Goal: Task Accomplishment & Management: Complete application form

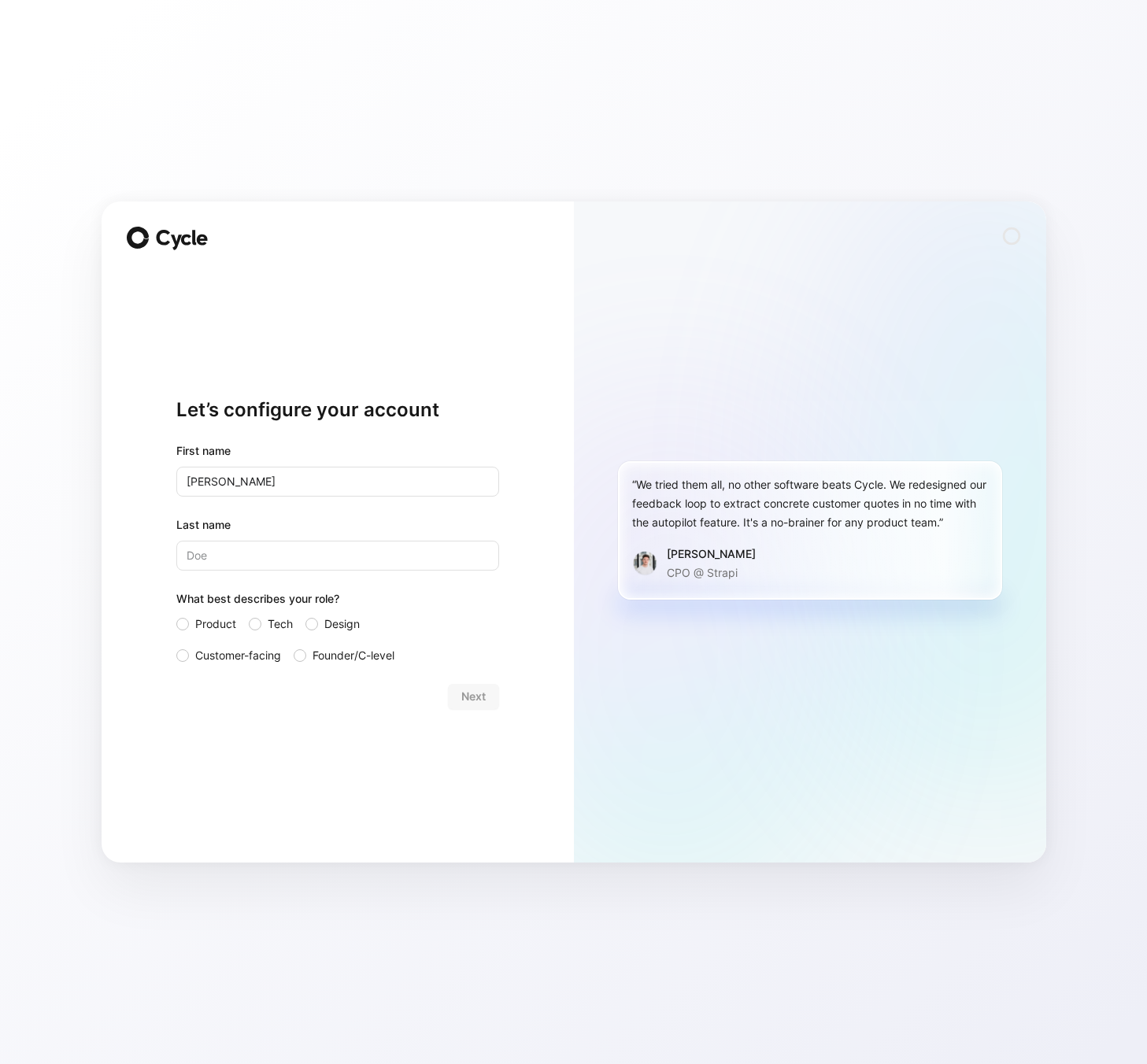
type input "[PERSON_NAME]"
type input "xue"
click at [174, 623] on div "Let’s configure your account First name [PERSON_NAME] Last name xue What best d…" at bounding box center [337, 532] width 472 height 661
click at [186, 630] on label "Product" at bounding box center [206, 624] width 59 height 19
click at [177, 614] on input "Product" at bounding box center [177, 614] width 0 height 0
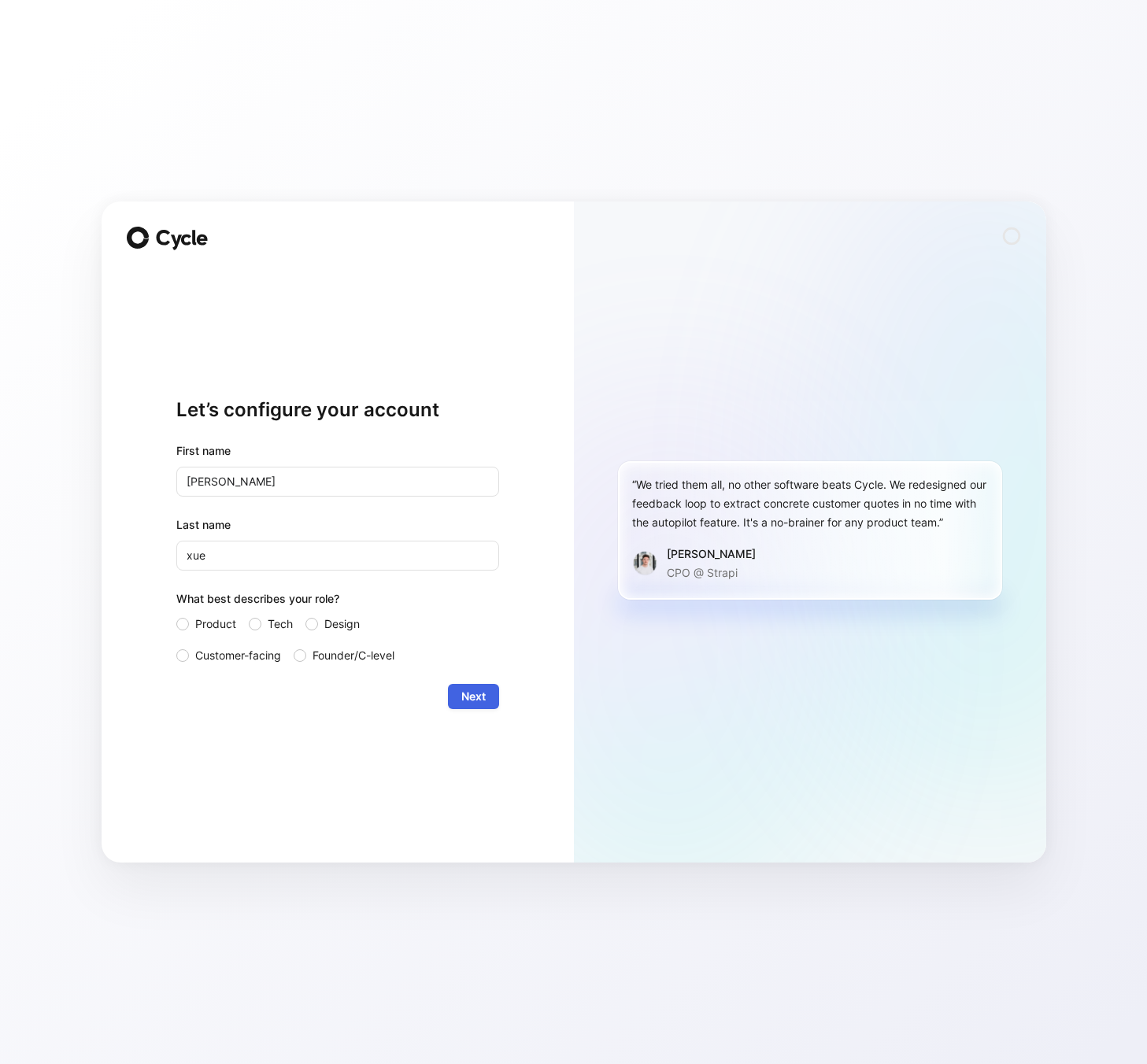
click at [477, 703] on span "Next" at bounding box center [473, 696] width 24 height 19
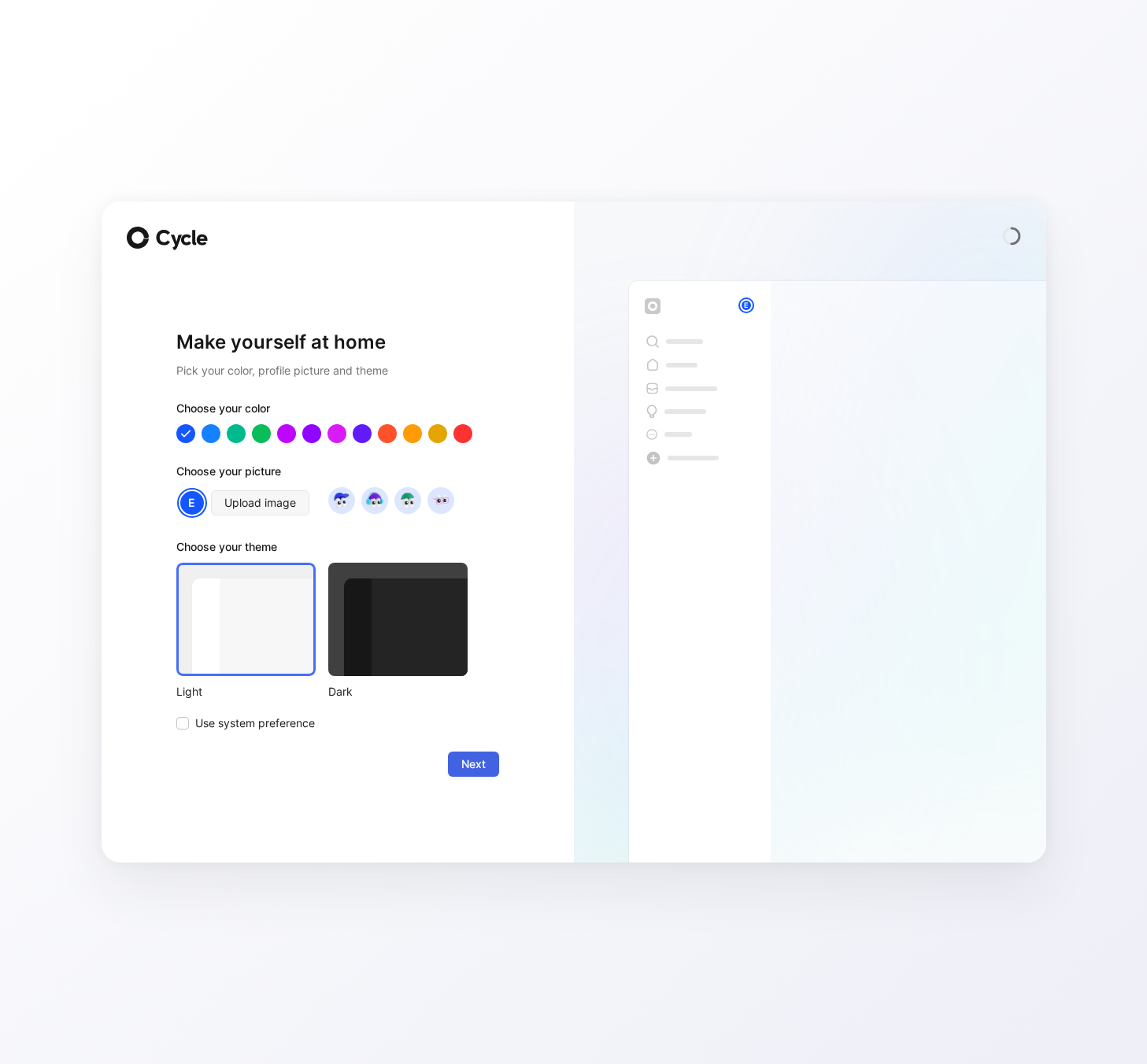
click at [469, 770] on span "Next" at bounding box center [473, 764] width 24 height 19
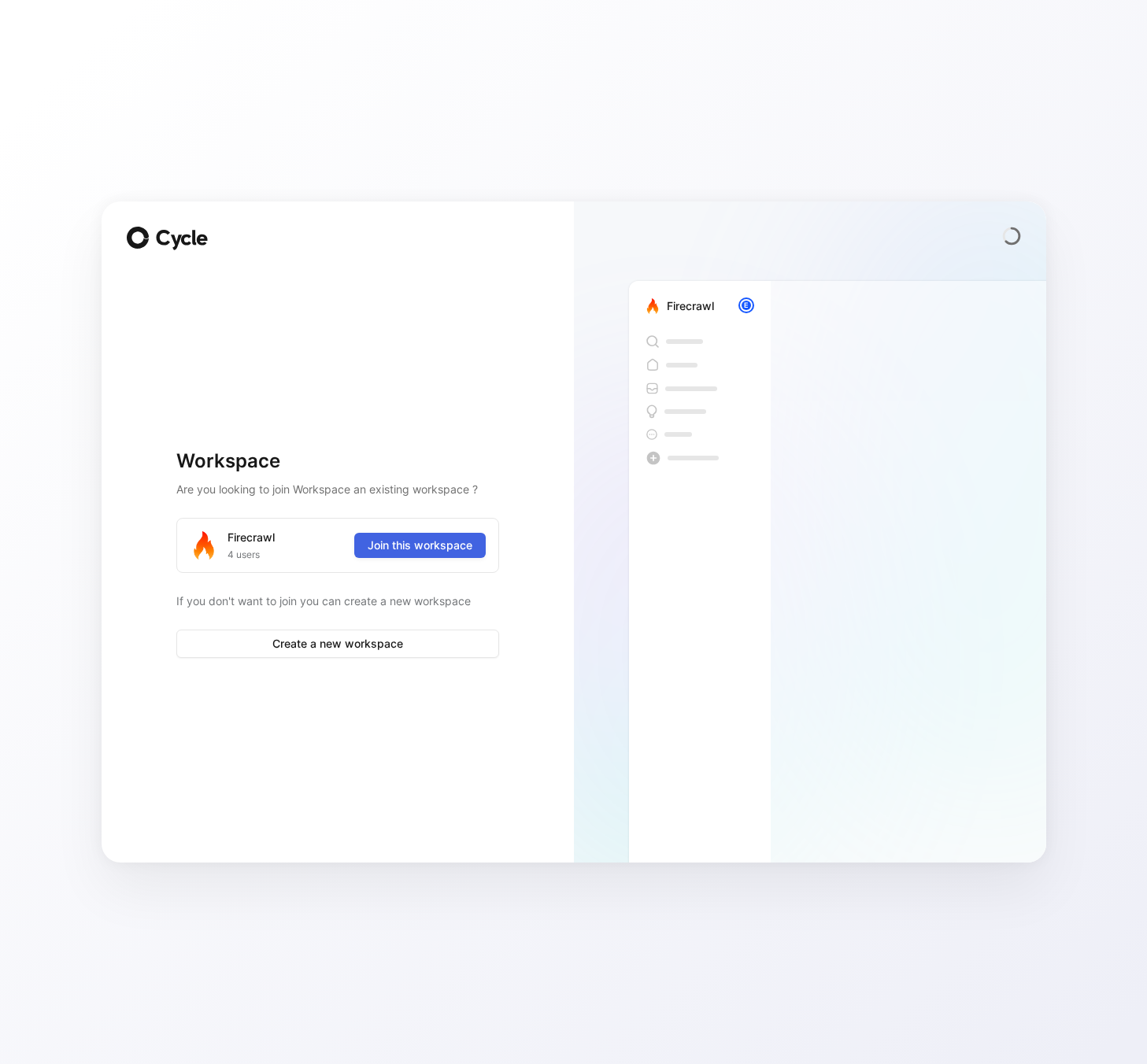
click at [403, 545] on span "Join this workspace" at bounding box center [419, 545] width 105 height 19
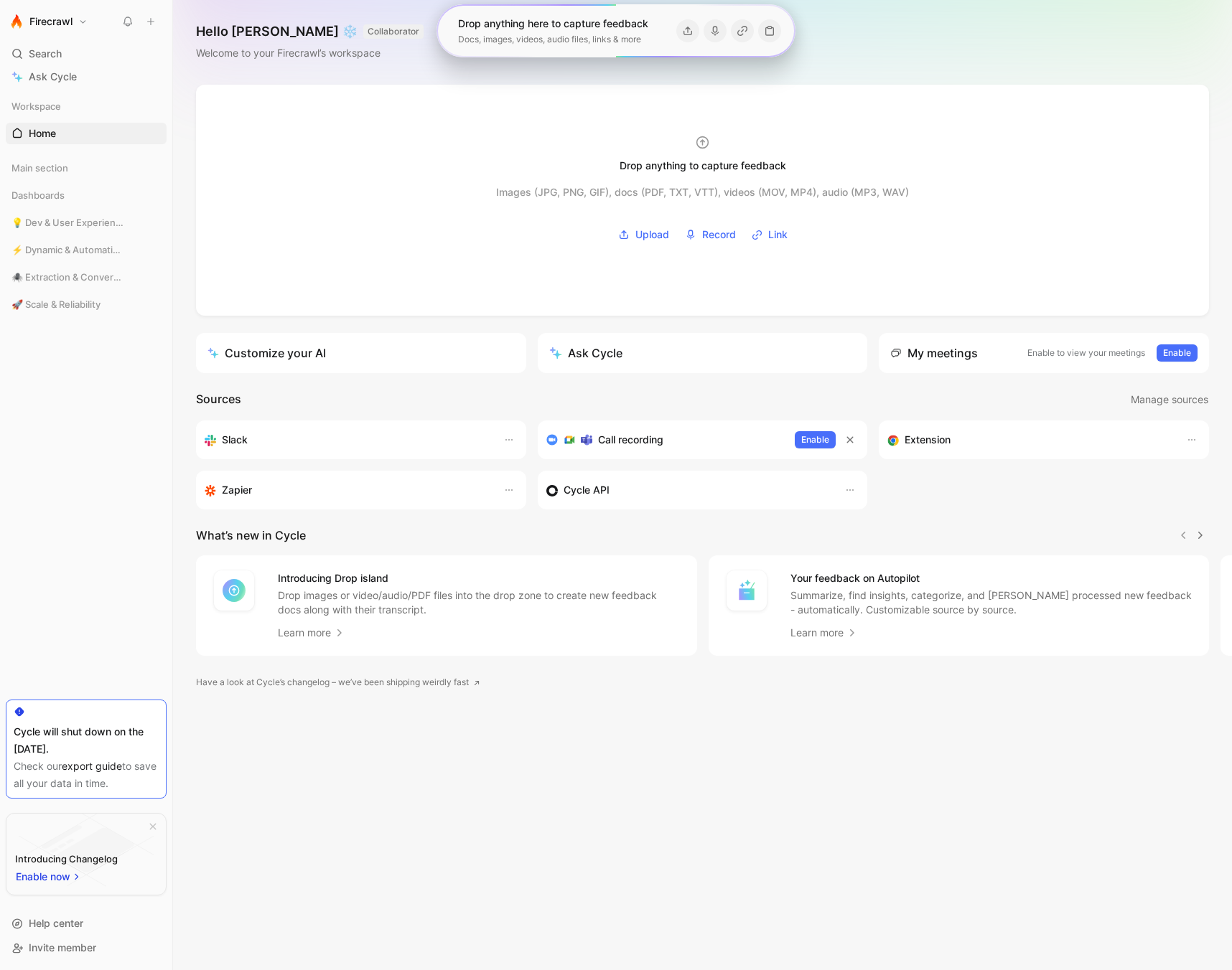
click at [395, 396] on header "Sources Manage sources" at bounding box center [702, 400] width 1013 height 18
click at [747, 385] on div "Drop anything to capture feedback Images (JPG, PNG, GIF), docs (PDF, TXT, VTT),…" at bounding box center [702, 527] width 1059 height 885
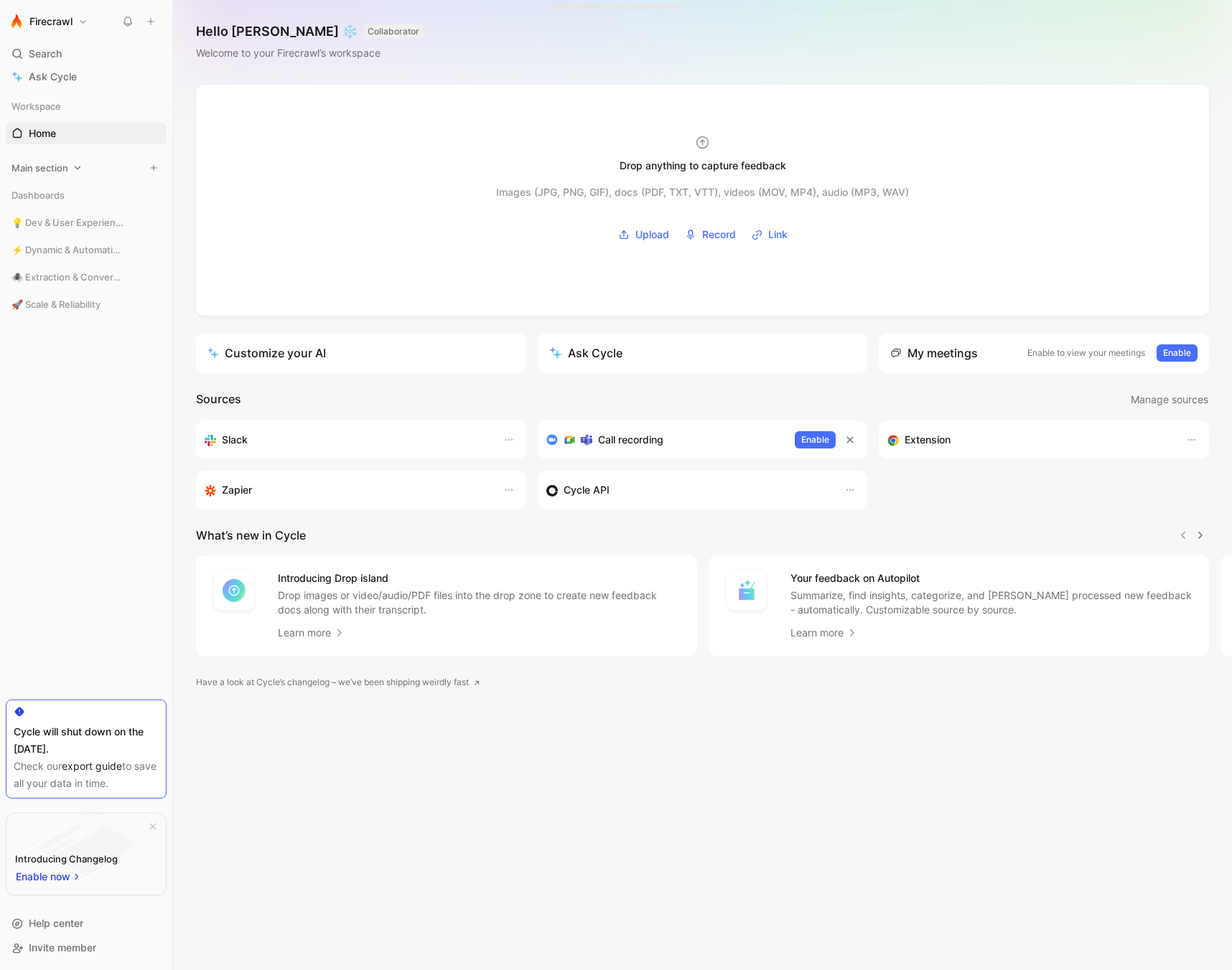
click at [44, 167] on span "Main section" at bounding box center [40, 168] width 56 height 15
click at [46, 205] on link "Inbox" at bounding box center [86, 195] width 161 height 21
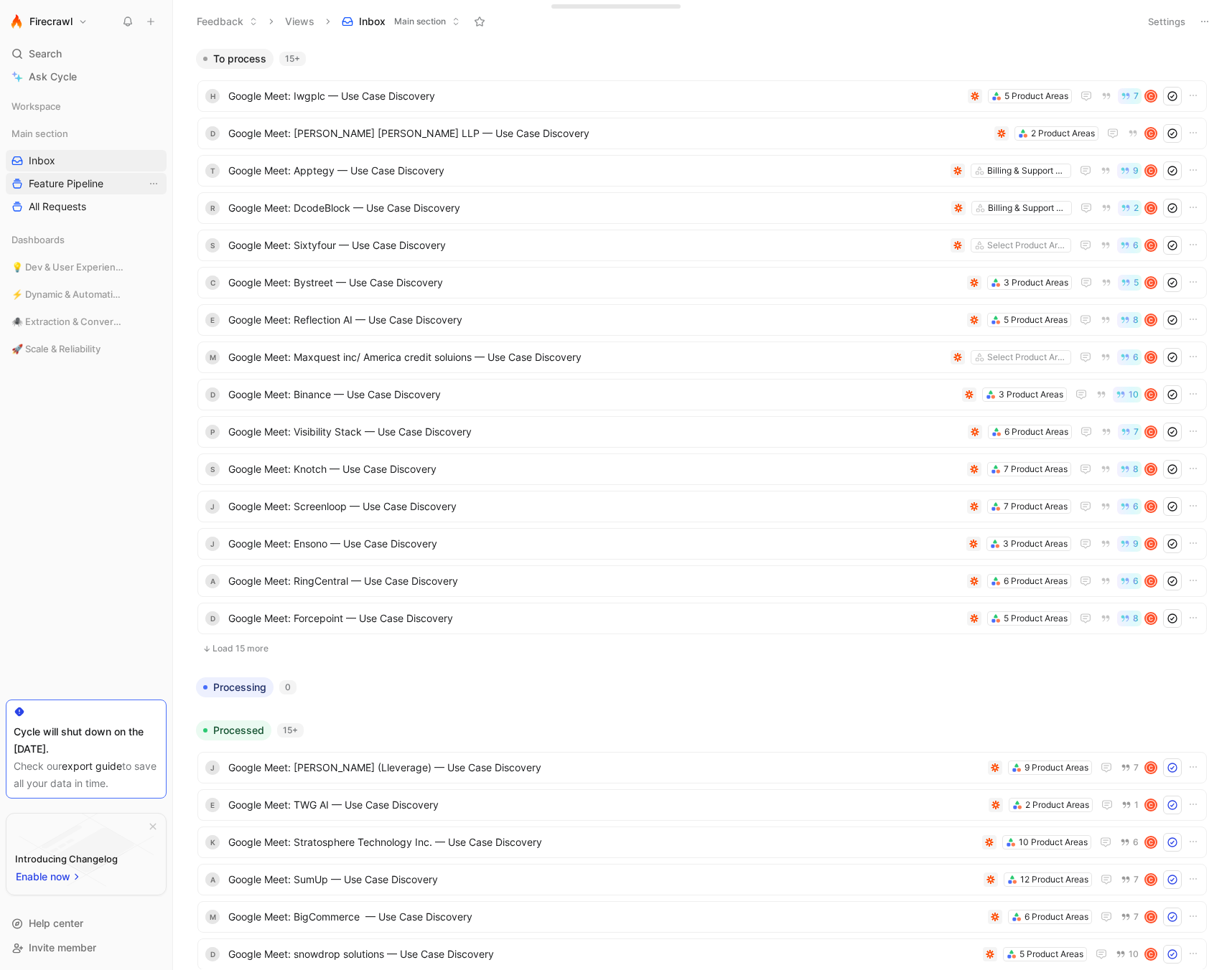
click at [66, 184] on span "Feature Pipeline" at bounding box center [66, 183] width 75 height 15
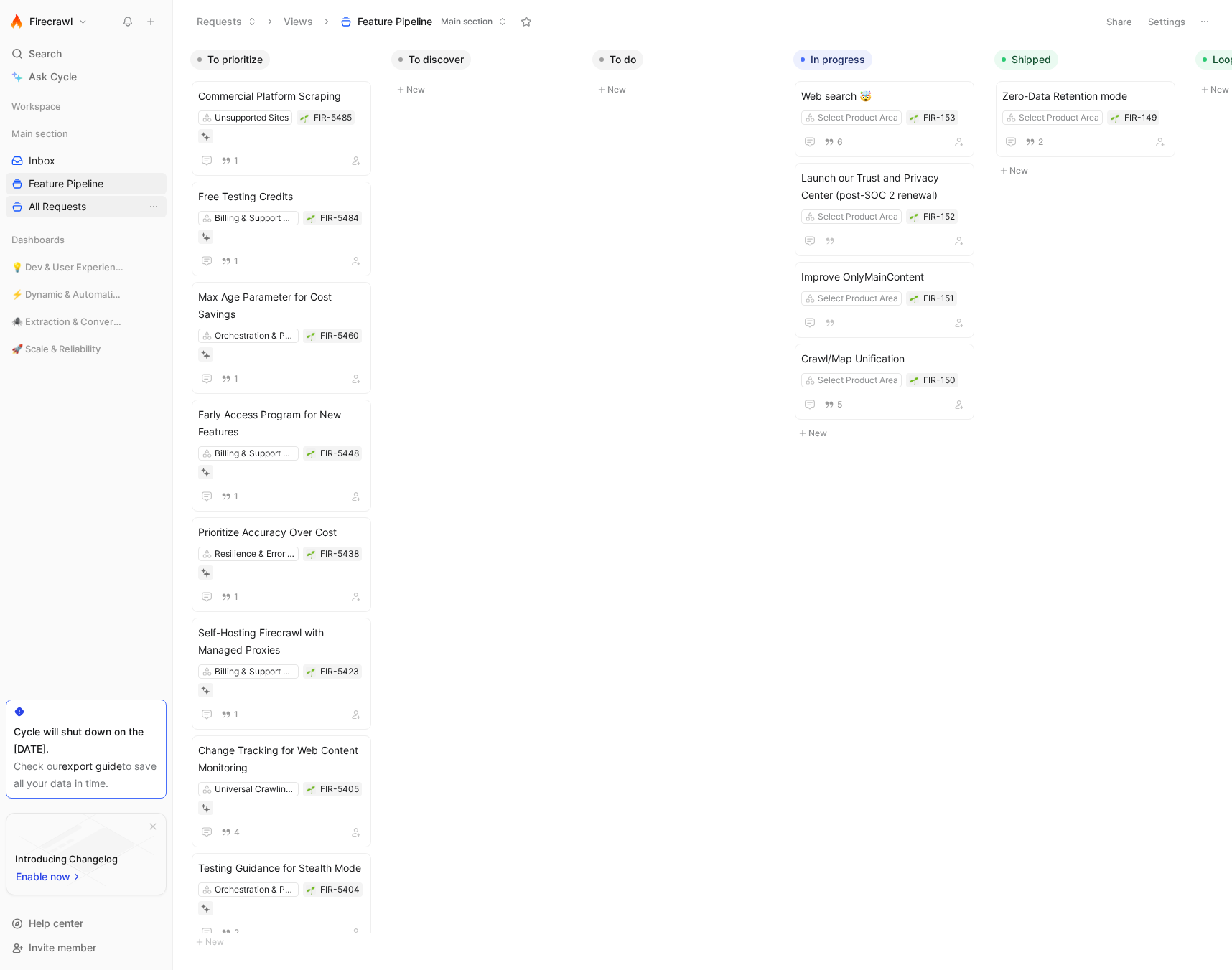
click at [54, 206] on span "All Requests" at bounding box center [57, 206] width 57 height 15
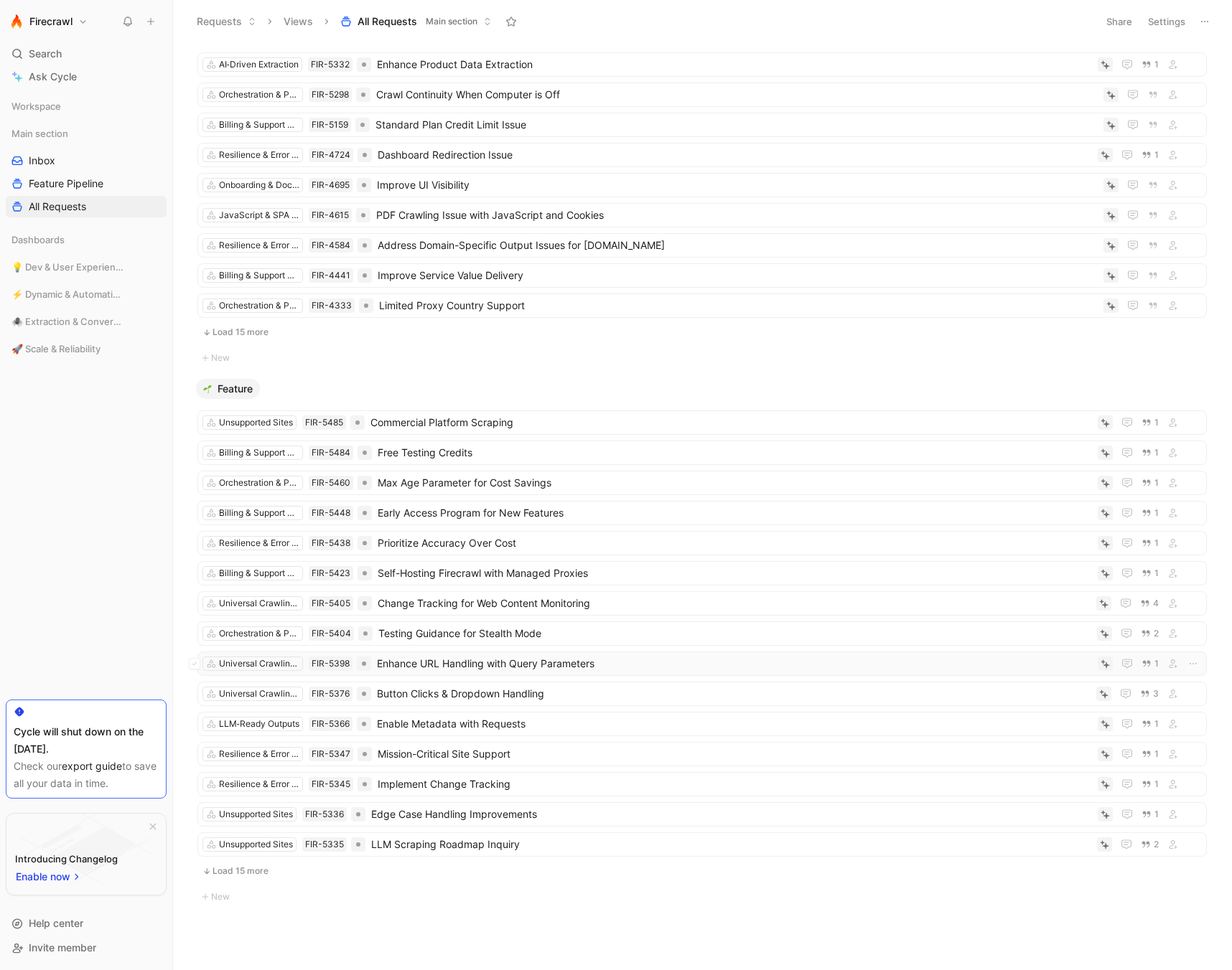
scroll to position [756, 0]
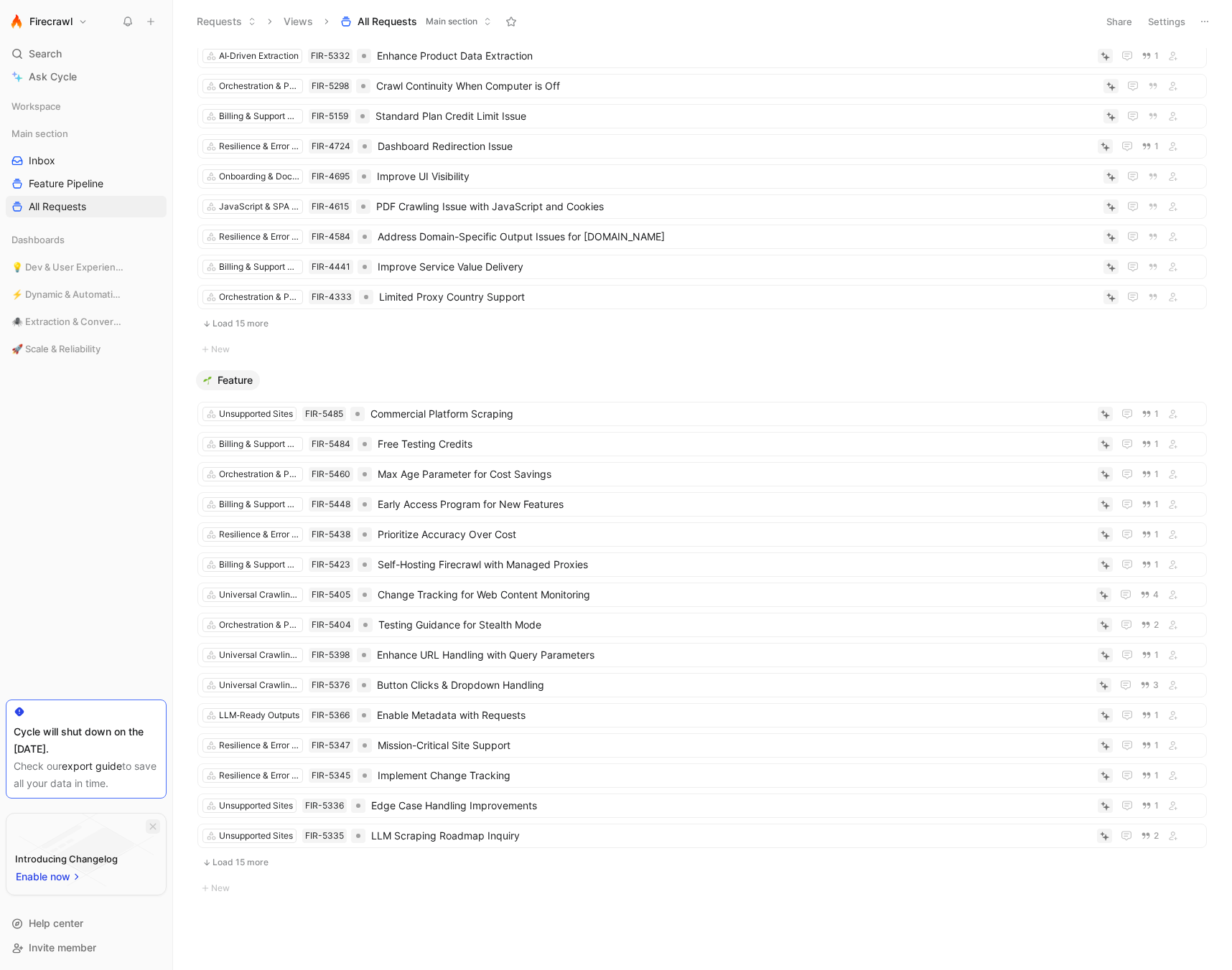
click at [153, 823] on icon "button" at bounding box center [153, 827] width 8 height 8
click at [75, 688] on div "Workspace Main section Inbox Feature Pipeline All Requests Dashboards 💡 Dev & U…" at bounding box center [86, 446] width 161 height 701
click at [98, 867] on link "export guide" at bounding box center [92, 866] width 60 height 12
click at [85, 271] on span "💡 Dev & User Experience" at bounding box center [67, 266] width 112 height 15
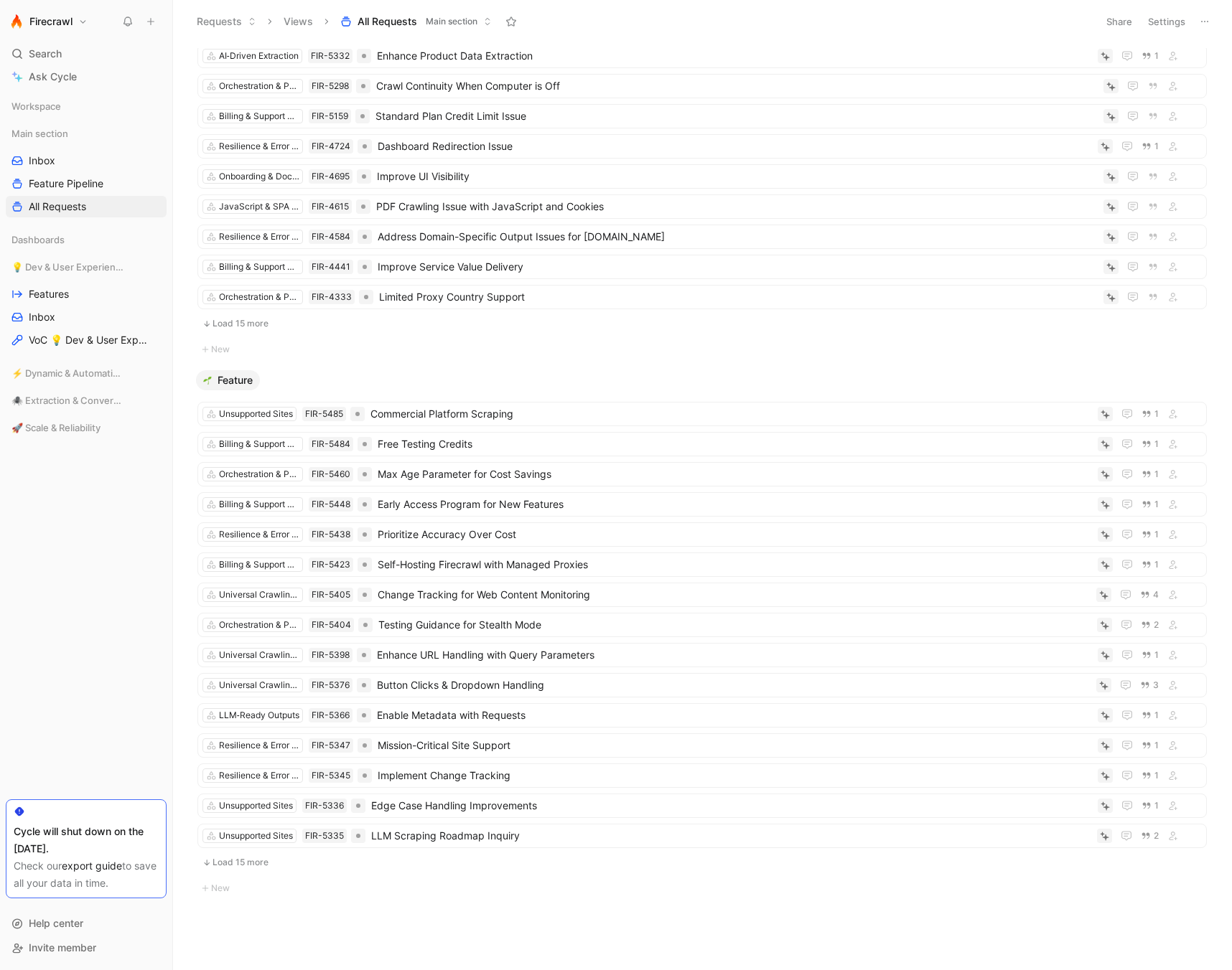
click at [66, 359] on div "💡 Dev & User Experience Features Inbox VoC 💡 Dev & User Experience" at bounding box center [86, 309] width 161 height 106
click at [66, 379] on span "⚡ Dynamic & Automation" at bounding box center [67, 373] width 112 height 15
click at [63, 479] on span "🕷️ Extraction & Conversion" at bounding box center [67, 479] width 112 height 15
